Goal: Information Seeking & Learning: Learn about a topic

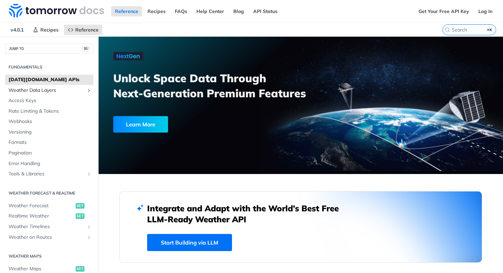
click at [36, 89] on span "Weather Data Layers" at bounding box center [47, 90] width 76 height 7
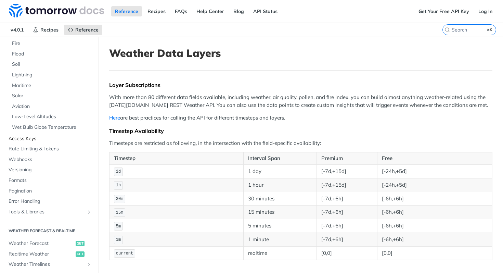
scroll to position [140, 0]
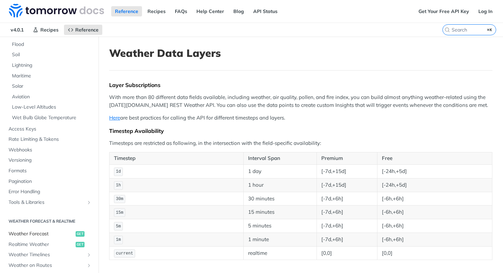
click at [41, 236] on span "Weather Forecast" at bounding box center [41, 233] width 65 height 7
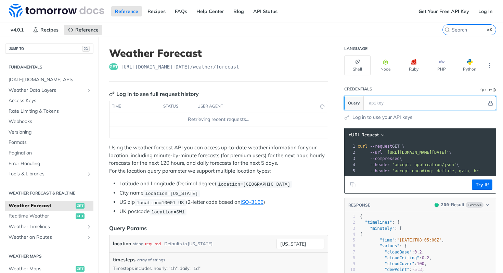
click at [389, 105] on input "text" at bounding box center [427, 103] width 122 height 14
paste input "0Ek3nPMnfezFvw4T071xQW5wKUofZr7f"
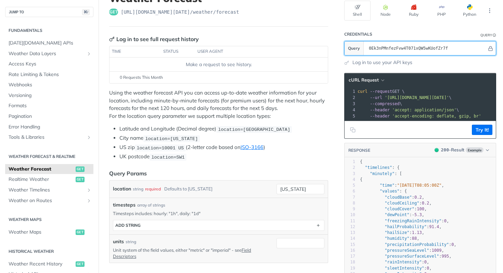
scroll to position [60, 0]
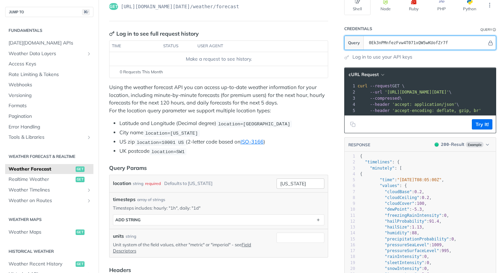
type input "0Ek3nPMnfezFvw4T071xQW5wKUofZr7f"
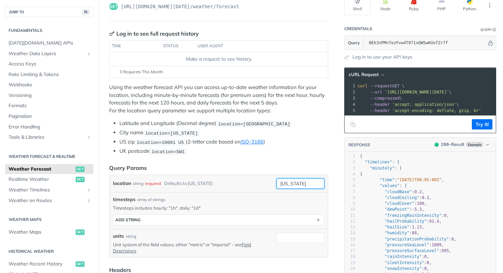
click at [296, 183] on input "[US_STATE]" at bounding box center [301, 183] width 48 height 10
type input "[GEOGRAPHIC_DATA]"
click at [482, 129] on button "Try It!" at bounding box center [482, 124] width 21 height 10
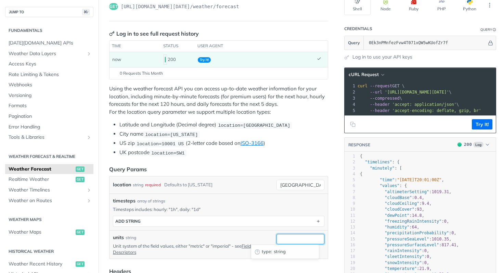
click at [283, 237] on input "units" at bounding box center [301, 239] width 48 height 10
type input "1d"
click at [479, 129] on button "Try It!" at bounding box center [482, 124] width 21 height 10
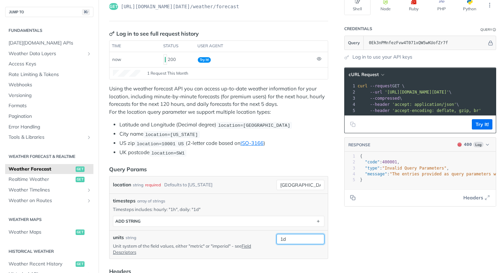
click at [291, 235] on input "1d" at bounding box center [301, 239] width 48 height 10
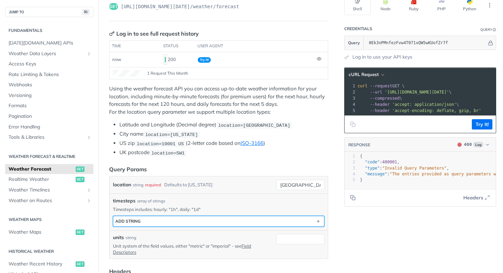
click at [215, 220] on button "ADD string" at bounding box center [218, 221] width 211 height 10
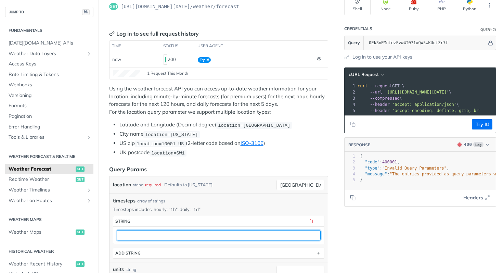
click at [186, 234] on input "text" at bounding box center [219, 235] width 204 height 10
type input "1d"
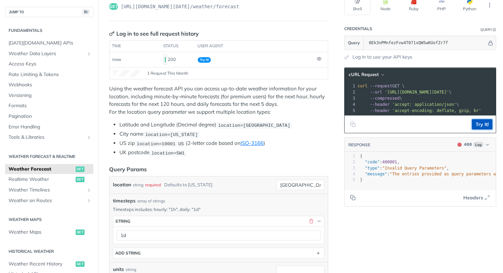
click at [472, 129] on button "Try It!" at bounding box center [482, 124] width 21 height 10
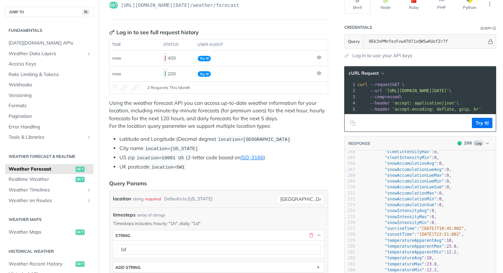
scroll to position [2759, 0]
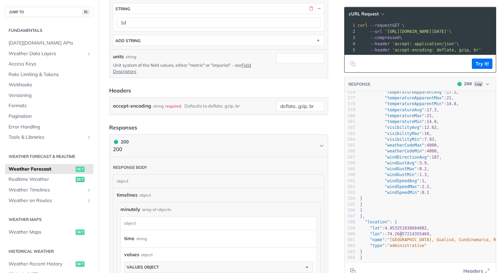
click at [396, 231] on span "74.26457214355469" at bounding box center [409, 233] width 42 height 5
click at [397, 237] on pre ""name" : "San Francisco, [PERSON_NAME], Cundinamarca, RAP (Especial) Central, 2…" at bounding box center [475, 240] width 232 height 6
click at [402, 237] on span ""[GEOGRAPHIC_DATA], Gualivá, Cundinamarca, RAP (Especial) Central, 253601, [GEO…" at bounding box center [503, 239] width 230 height 5
type textarea ""name": "San Francisco, [PERSON_NAME], Cundinamarca, RAP (Especial) Central, 25…"
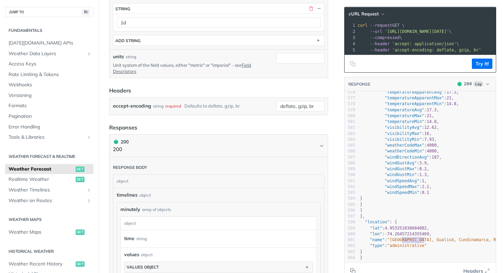
click at [402, 237] on span ""[GEOGRAPHIC_DATA], Gualivá, Cundinamarca, RAP (Especial) Central, 253601, [GEO…" at bounding box center [503, 239] width 230 height 5
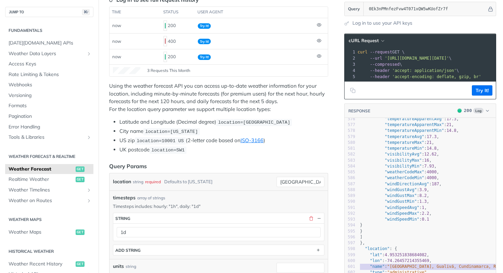
click at [168, 138] on span "location=10001 US" at bounding box center [160, 140] width 47 height 5
click at [169, 139] on span "location=10001 US" at bounding box center [160, 140] width 47 height 5
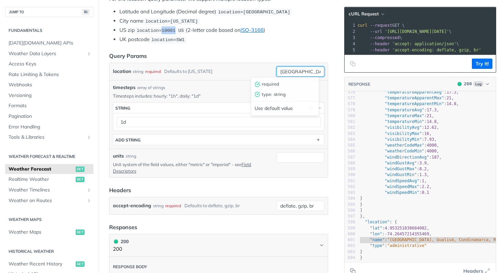
click at [292, 71] on input "[GEOGRAPHIC_DATA]" at bounding box center [301, 71] width 48 height 10
click at [292, 70] on input "[GEOGRAPHIC_DATA]" at bounding box center [301, 71] width 48 height 10
type input "7600"
click at [473, 67] on button "Try It!" at bounding box center [482, 64] width 21 height 10
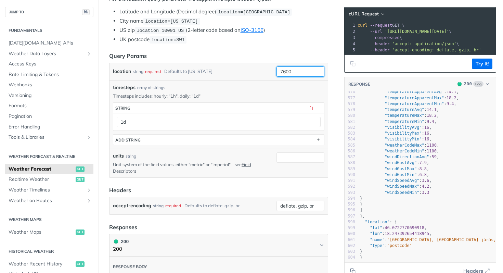
click at [287, 70] on input "7600" at bounding box center [301, 71] width 48 height 10
click at [242, 63] on div "location string required Defaults to [US_STATE] 10001 required type : string Us…" at bounding box center [219, 71] width 218 height 17
click at [298, 70] on input "10001" at bounding box center [301, 71] width 48 height 10
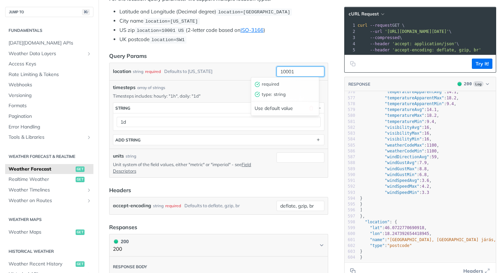
click at [298, 70] on input "10001" at bounding box center [301, 71] width 48 height 10
click at [472, 69] on button "Try It!" at bounding box center [482, 64] width 21 height 10
click at [297, 71] on input "san francsico [GEOGRAPHIC_DATA]" at bounding box center [301, 71] width 48 height 10
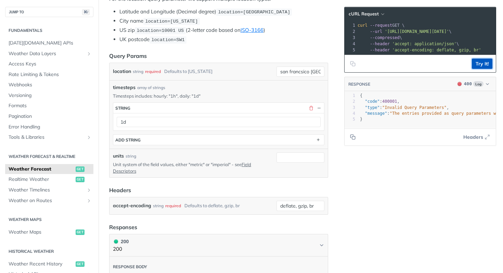
click at [472, 66] on button "Try It!" at bounding box center [482, 64] width 21 height 10
click at [299, 70] on input "san francsico [GEOGRAPHIC_DATA]" at bounding box center [301, 71] width 48 height 10
type input "[GEOGRAPHIC_DATA] [GEOGRAPHIC_DATA]"
click at [478, 68] on button "Try It!" at bounding box center [482, 64] width 21 height 10
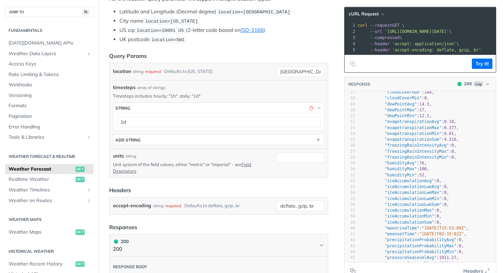
scroll to position [226, 0]
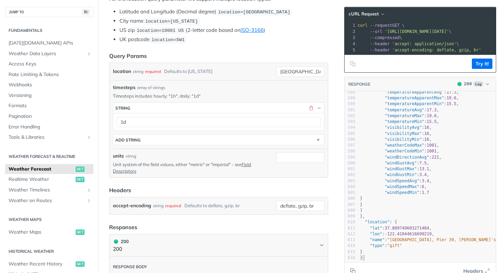
click at [407, 255] on pre "}" at bounding box center [495, 258] width 272 height 6
type textarea "}"
click at [412, 256] on div "} x 5 616 45 "pressureSeaLevelAvg" : 1011.27 , 569 "sleetAccumulationAvg" : 0 ,…" at bounding box center [420, 176] width 151 height 171
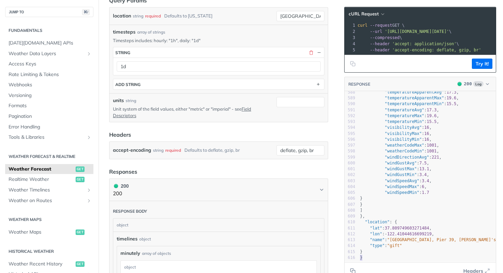
scroll to position [336, 0]
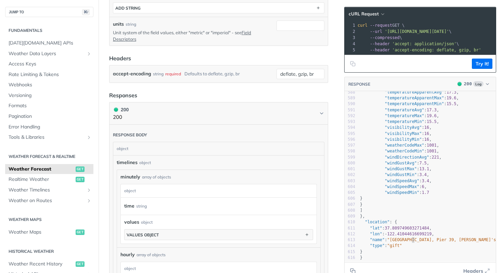
type textarea ""name": "[GEOGRAPHIC_DATA], Pier 39, [PERSON_NAME]'s Wharf, [GEOGRAPHIC_DATA], …"
